Goal: Communication & Community: Answer question/provide support

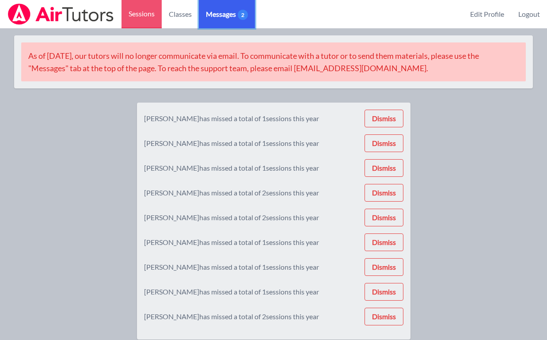
click at [229, 15] on span "Messages 2" at bounding box center [227, 14] width 42 height 11
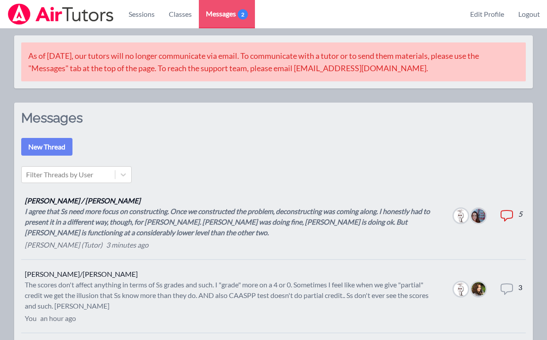
click at [171, 234] on div "I agree that Ss need more focus on constructing. Once we constructed the proble…" at bounding box center [232, 222] width 415 height 32
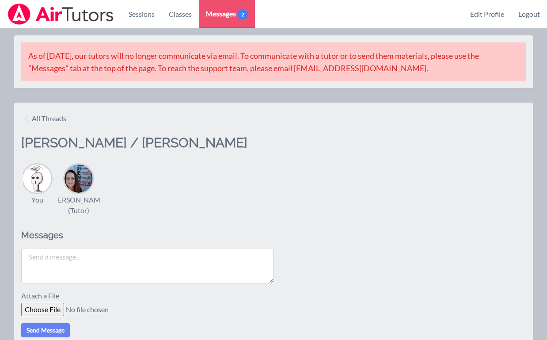
click at [170, 255] on textarea at bounding box center [147, 265] width 252 height 35
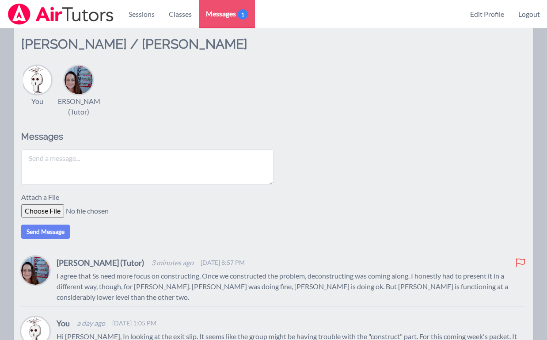
scroll to position [96, 0]
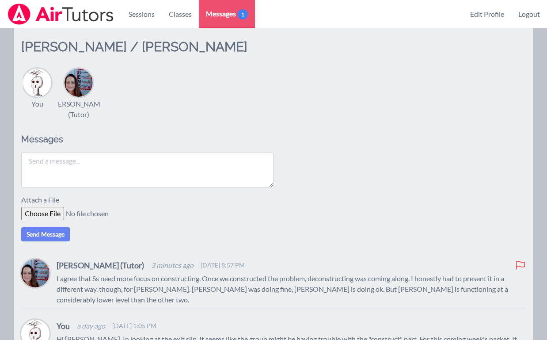
click at [179, 170] on textarea at bounding box center [147, 169] width 252 height 35
type textarea "M"
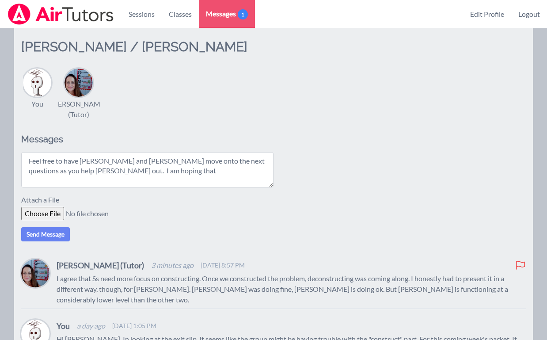
drag, startPoint x: 141, startPoint y: 161, endPoint x: 120, endPoint y: 161, distance: 21.6
click at [120, 161] on textarea "Feel free to have [PERSON_NAME] and [PERSON_NAME] move onto the next questions …" at bounding box center [147, 169] width 252 height 35
click at [140, 171] on textarea "Feel free to have [PERSON_NAME] and [PERSON_NAME] move onto the next questions …" at bounding box center [147, 169] width 252 height 35
drag, startPoint x: 78, startPoint y: 160, endPoint x: 26, endPoint y: 155, distance: 51.9
click at [26, 155] on textarea "Feel free to have [PERSON_NAME] and [PERSON_NAME] move onto the next questions …" at bounding box center [147, 169] width 252 height 35
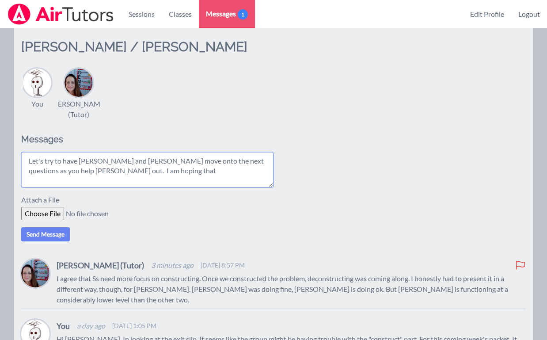
click at [132, 170] on textarea "Let's try to have [PERSON_NAME] and [PERSON_NAME] move onto the next questions …" at bounding box center [147, 169] width 252 height 35
drag, startPoint x: 122, startPoint y: 172, endPoint x: 69, endPoint y: 169, distance: 53.1
click at [69, 169] on textarea "Let's try to have [PERSON_NAME] and [PERSON_NAME] move onto the next questions …" at bounding box center [147, 169] width 252 height 35
click at [130, 174] on textarea "Let's try to have [PERSON_NAME] and [PERSON_NAME] move onto the next questions …" at bounding box center [147, 169] width 252 height 35
drag, startPoint x: 103, startPoint y: 173, endPoint x: 68, endPoint y: 171, distance: 34.5
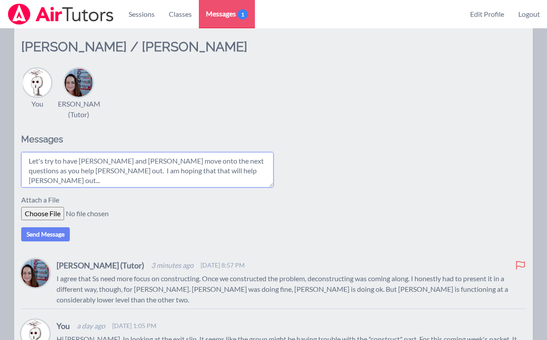
click at [68, 171] on textarea "Let's try to have [PERSON_NAME] and [PERSON_NAME] move onto the next questions …" at bounding box center [147, 169] width 252 height 35
click at [115, 172] on textarea "Let's try to have [PERSON_NAME] and [PERSON_NAME] move onto the next questions …" at bounding box center [147, 169] width 252 height 35
click at [189, 172] on textarea "Let's try to have [PERSON_NAME] and [PERSON_NAME] move onto the next questions …" at bounding box center [147, 169] width 252 height 35
type textarea "Let's try to have [PERSON_NAME] and [PERSON_NAME] move onto the next questions …"
click at [48, 237] on button "Send Message" at bounding box center [45, 234] width 49 height 14
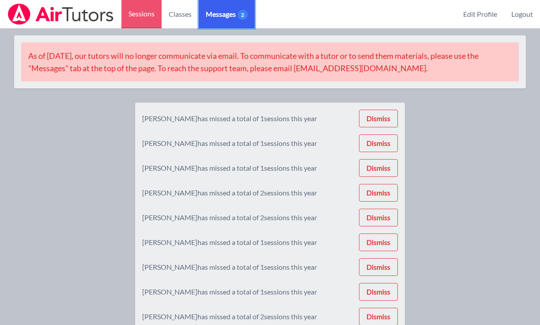
click at [234, 15] on span "Messages 2" at bounding box center [227, 14] width 42 height 11
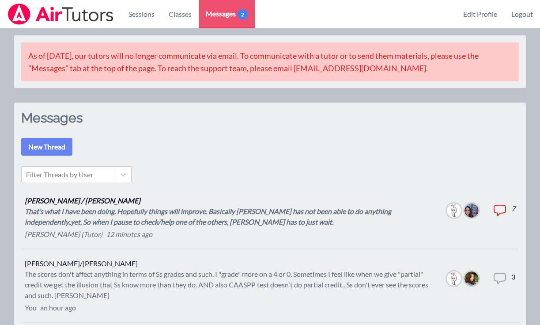
click at [181, 218] on div "That’s what I have been doing. Hopefully things will improve. Basically Kayden …" at bounding box center [229, 216] width 408 height 21
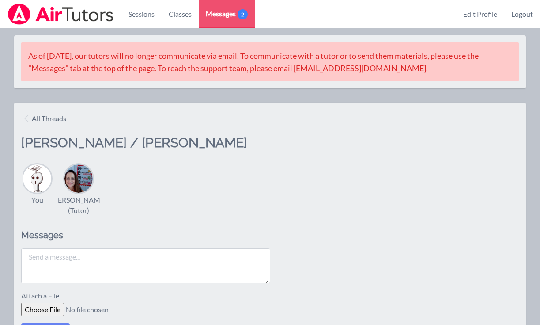
click at [181, 257] on textarea at bounding box center [145, 265] width 249 height 35
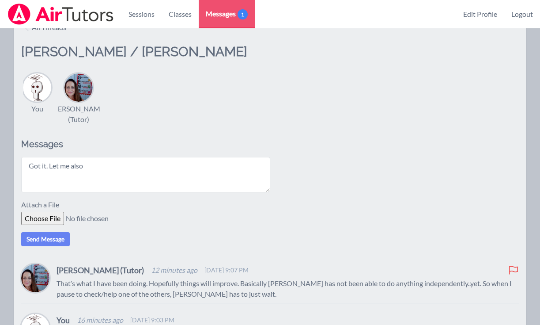
scroll to position [134, 0]
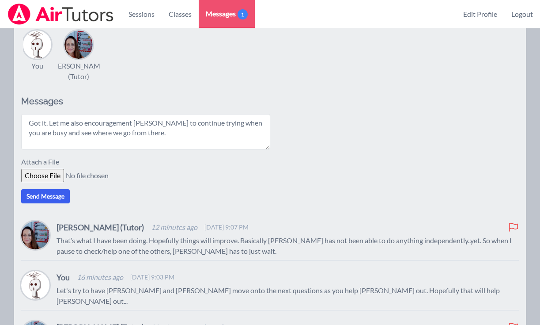
type textarea "Got it. Let me also encouragement Kayden to continue trying when you are busy a…"
click at [60, 196] on button "Send Message" at bounding box center [45, 196] width 49 height 14
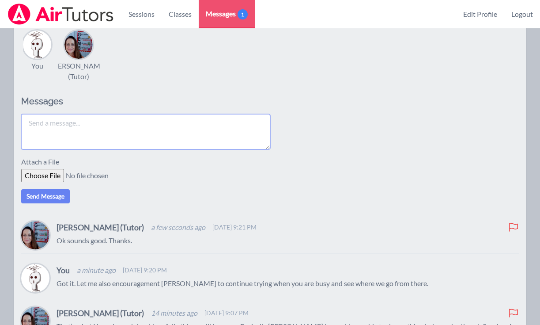
click at [178, 130] on textarea at bounding box center [145, 131] width 249 height 35
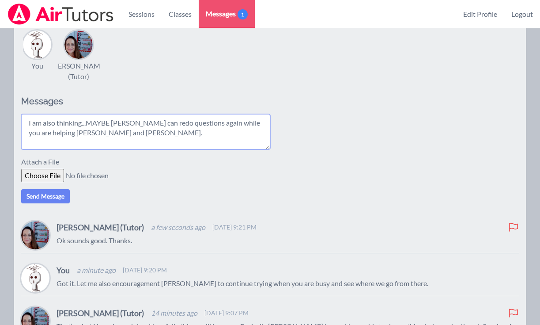
drag, startPoint x: 82, startPoint y: 127, endPoint x: 23, endPoint y: 125, distance: 58.8
click at [24, 125] on textarea "I am also thinking...MAYBE Kayden can redo questions again while you are helpin…" at bounding box center [145, 131] width 249 height 35
click at [59, 131] on textarea "...MAYBE Kayden can redo questions again while you are helping Karina and Maris…" at bounding box center [145, 131] width 249 height 35
type textarea "...MAYBE Kayden can redo questions again while you are helping Karina and Maris…"
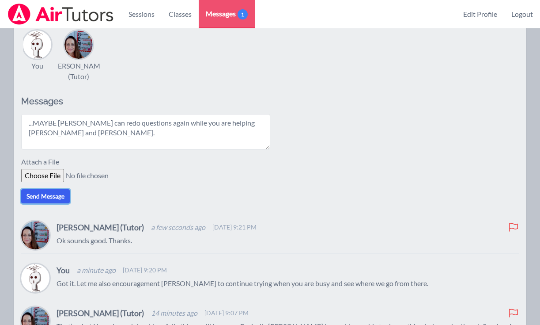
click at [57, 194] on button "Send Message" at bounding box center [45, 196] width 49 height 14
